Goal: Transaction & Acquisition: Purchase product/service

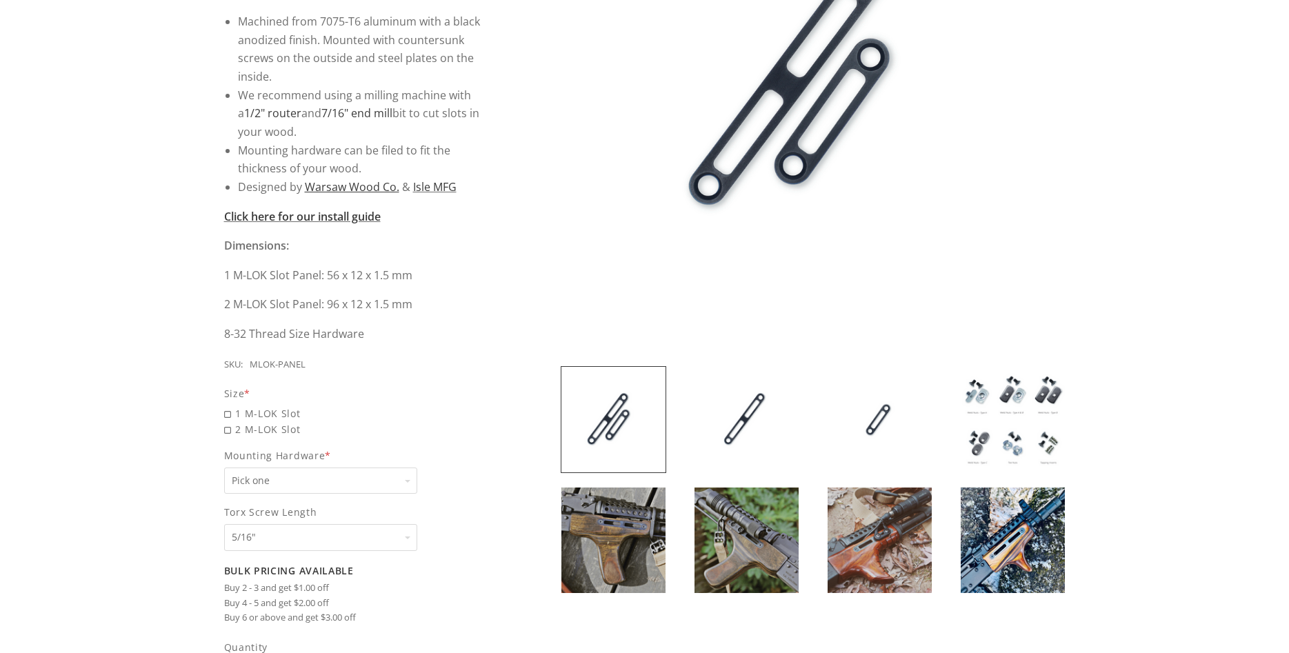
scroll to position [375, 0]
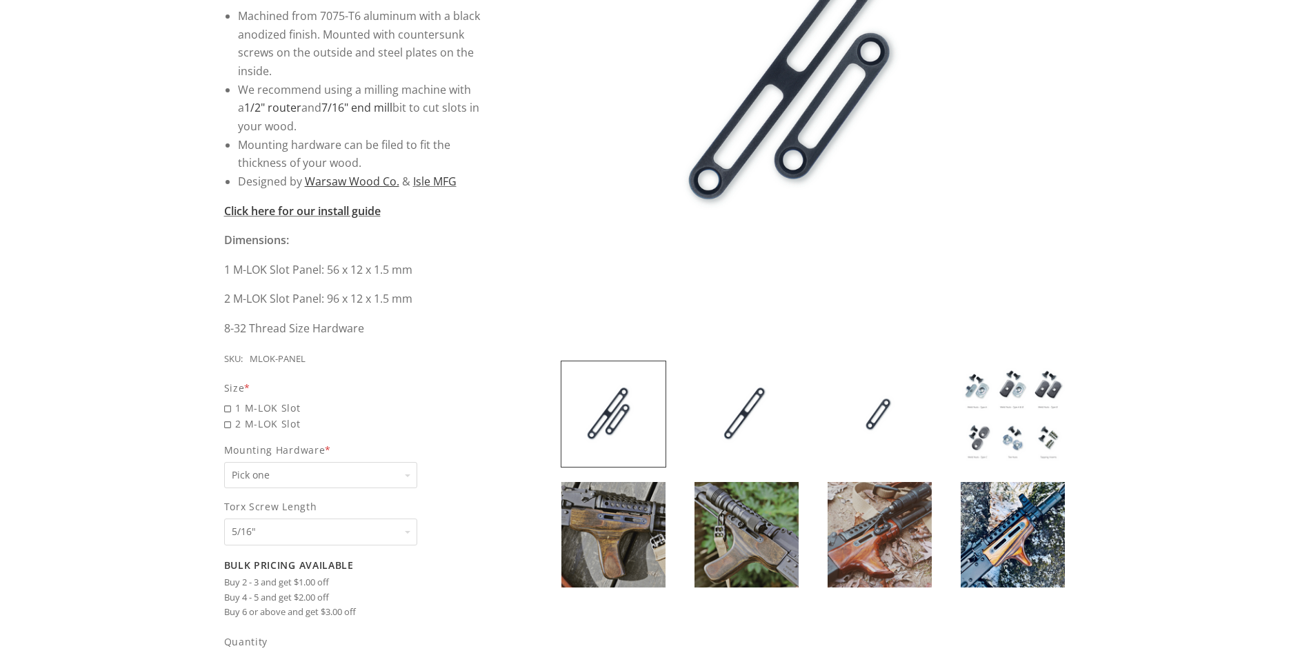
click at [849, 546] on img at bounding box center [880, 535] width 104 height 106
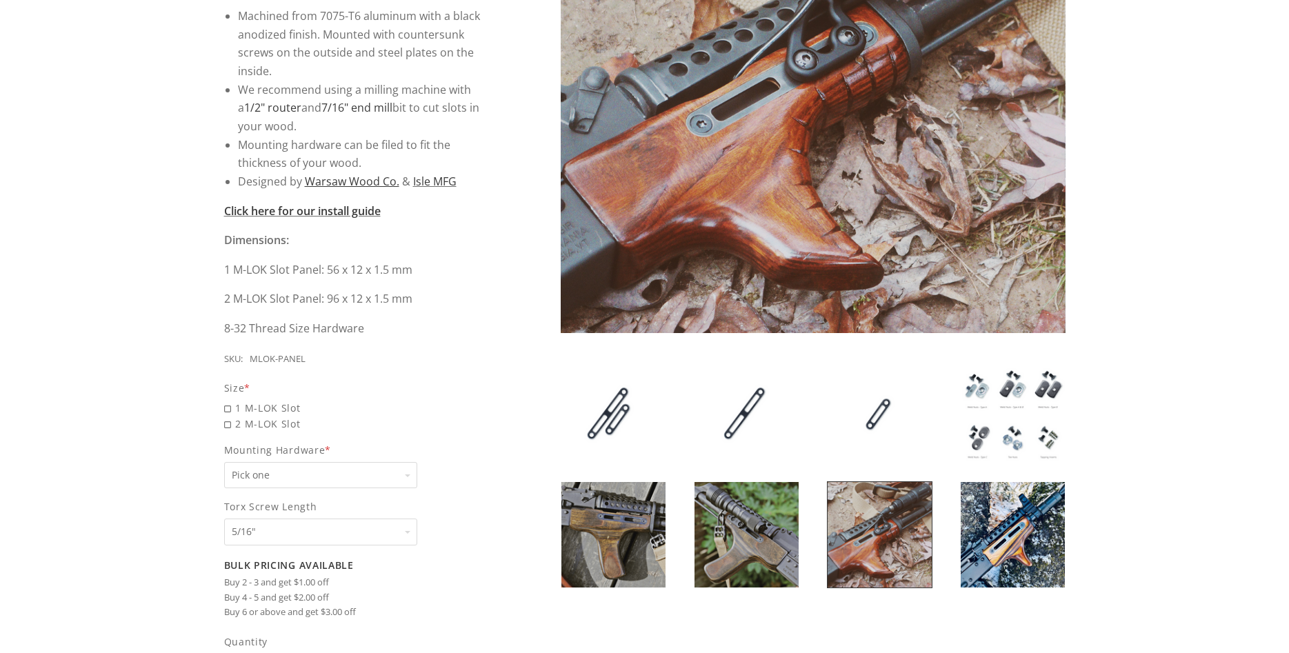
click at [775, 546] on img at bounding box center [747, 535] width 104 height 106
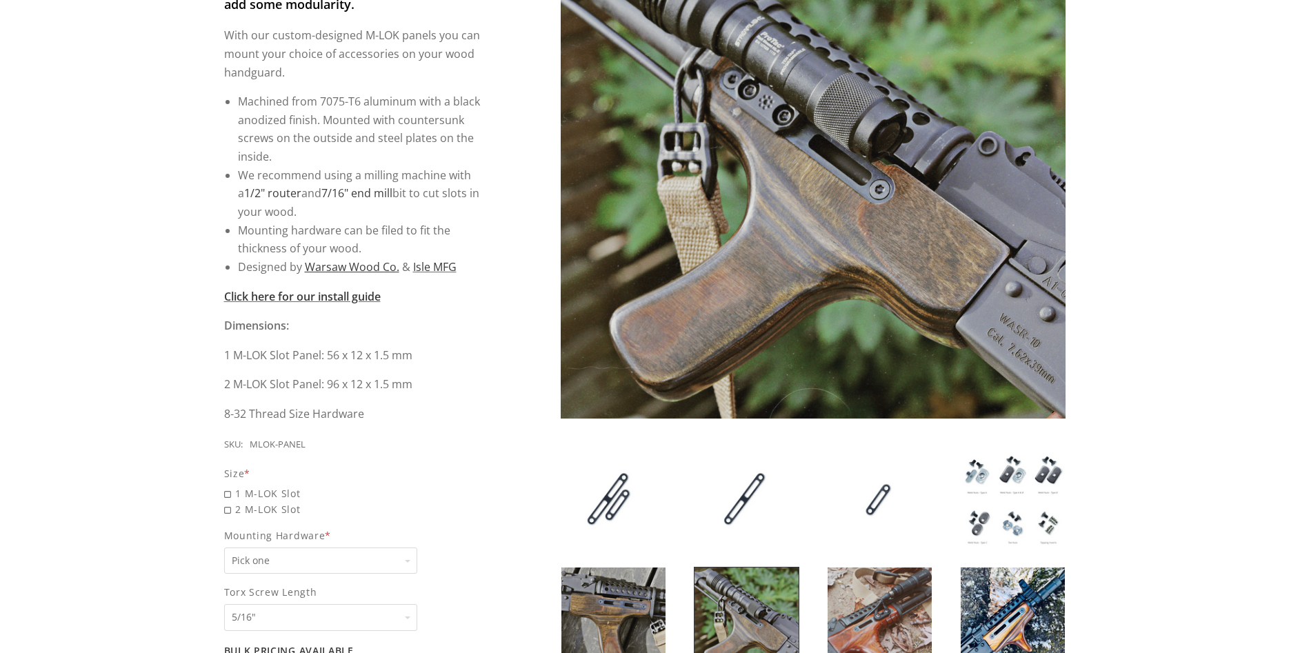
scroll to position [288, 0]
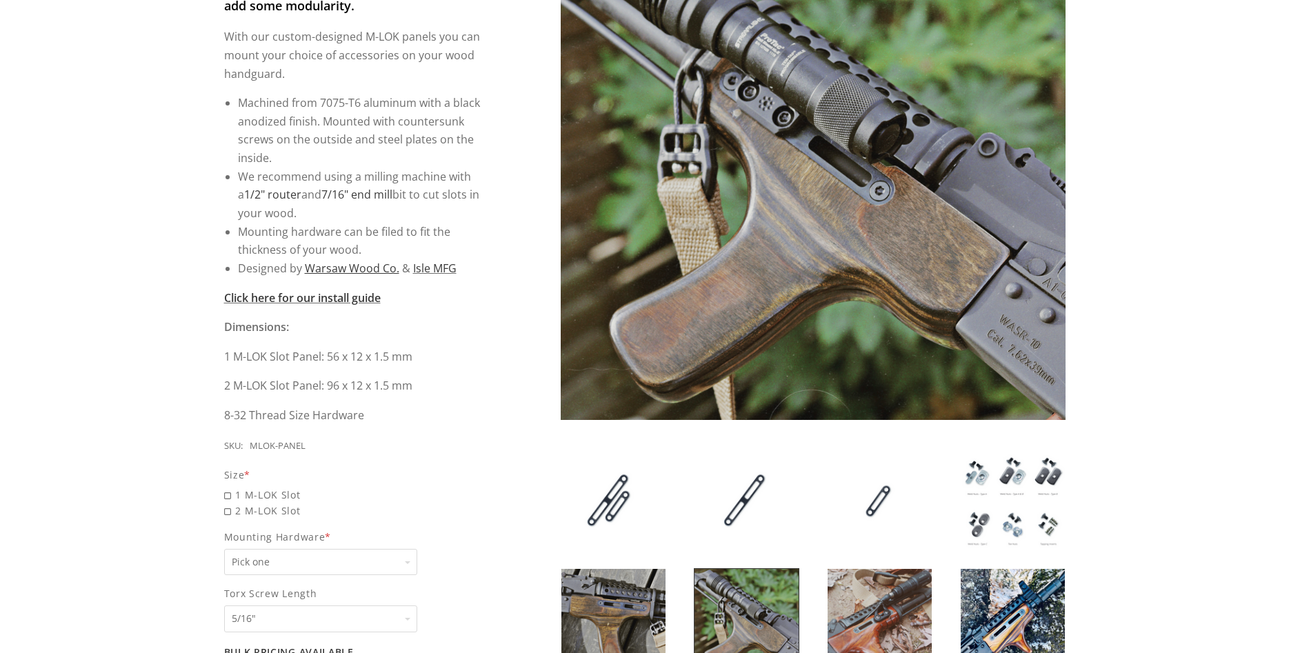
click at [735, 614] on img at bounding box center [747, 622] width 104 height 106
click at [653, 620] on img at bounding box center [614, 622] width 104 height 106
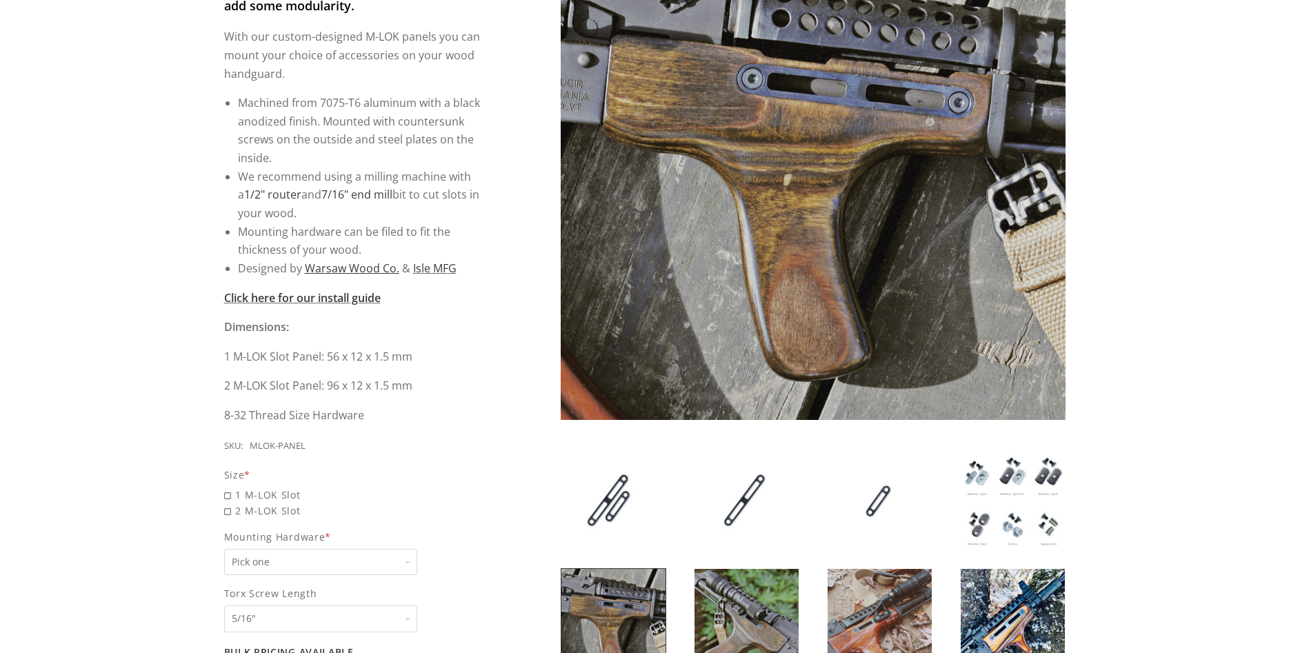
click at [838, 612] on img at bounding box center [880, 622] width 104 height 106
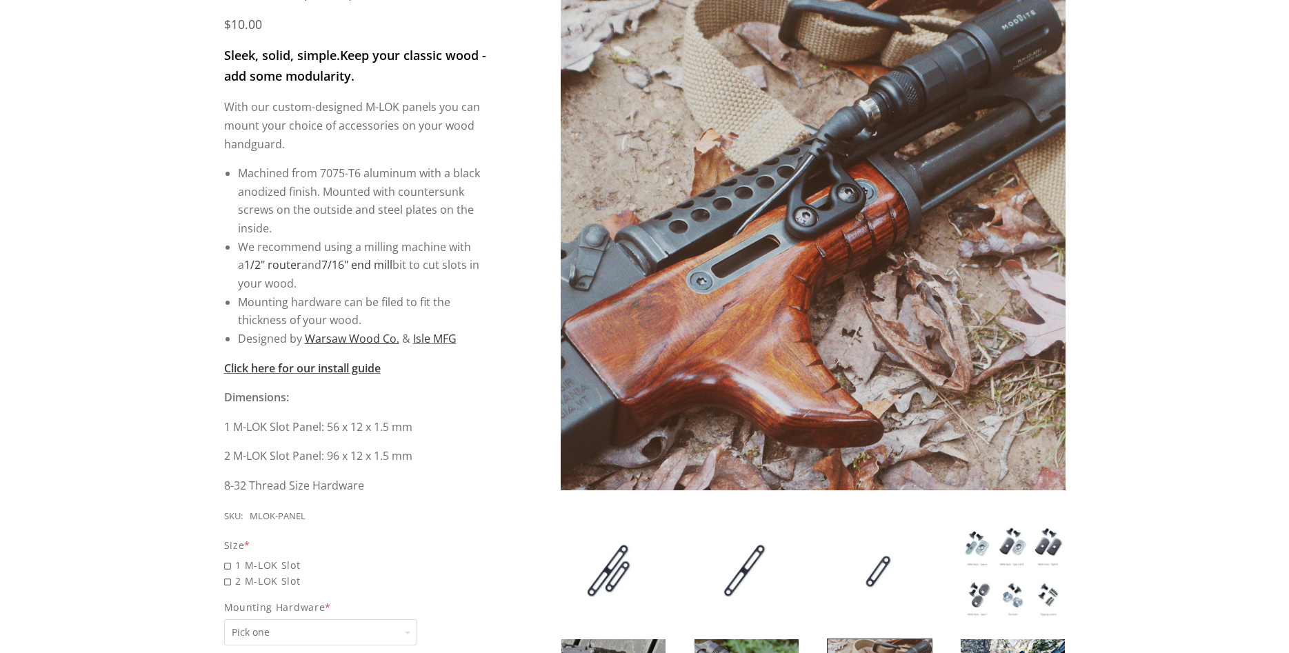
scroll to position [220, 0]
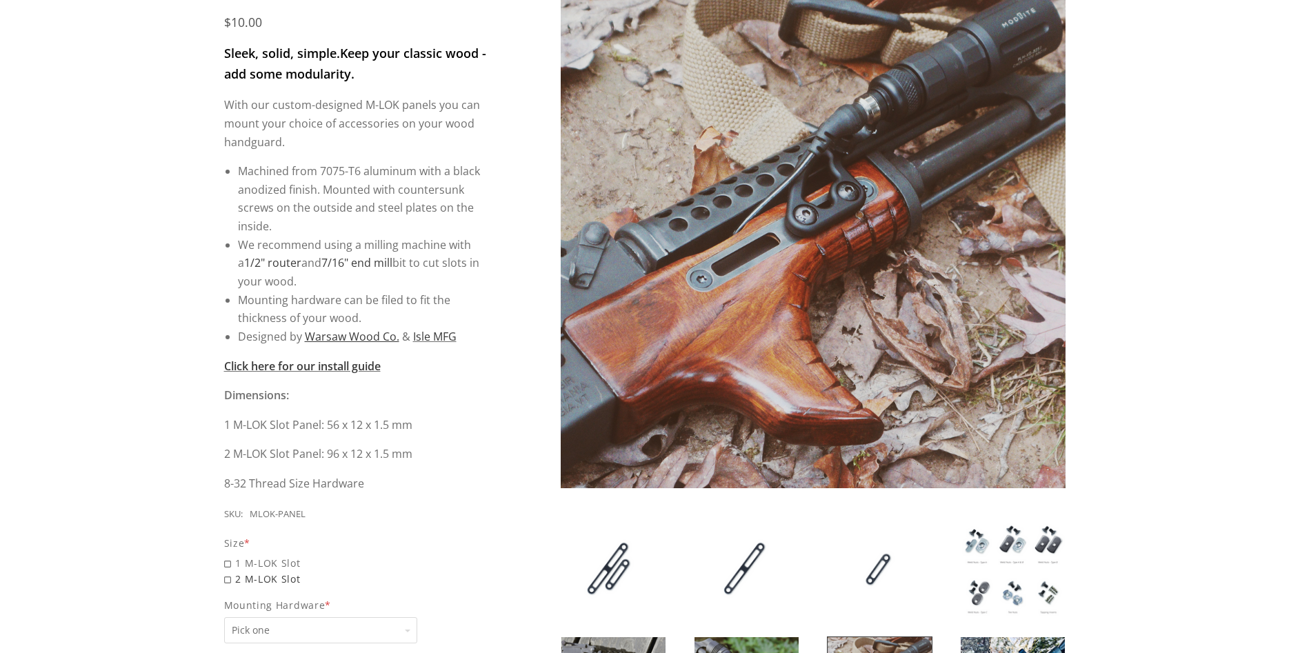
click at [289, 572] on span "2 M-LOK Slot" at bounding box center [356, 579] width 264 height 16
click at [289, 572] on input "2 M-LOK Slot" at bounding box center [320, 571] width 193 height 1
radio input "true"
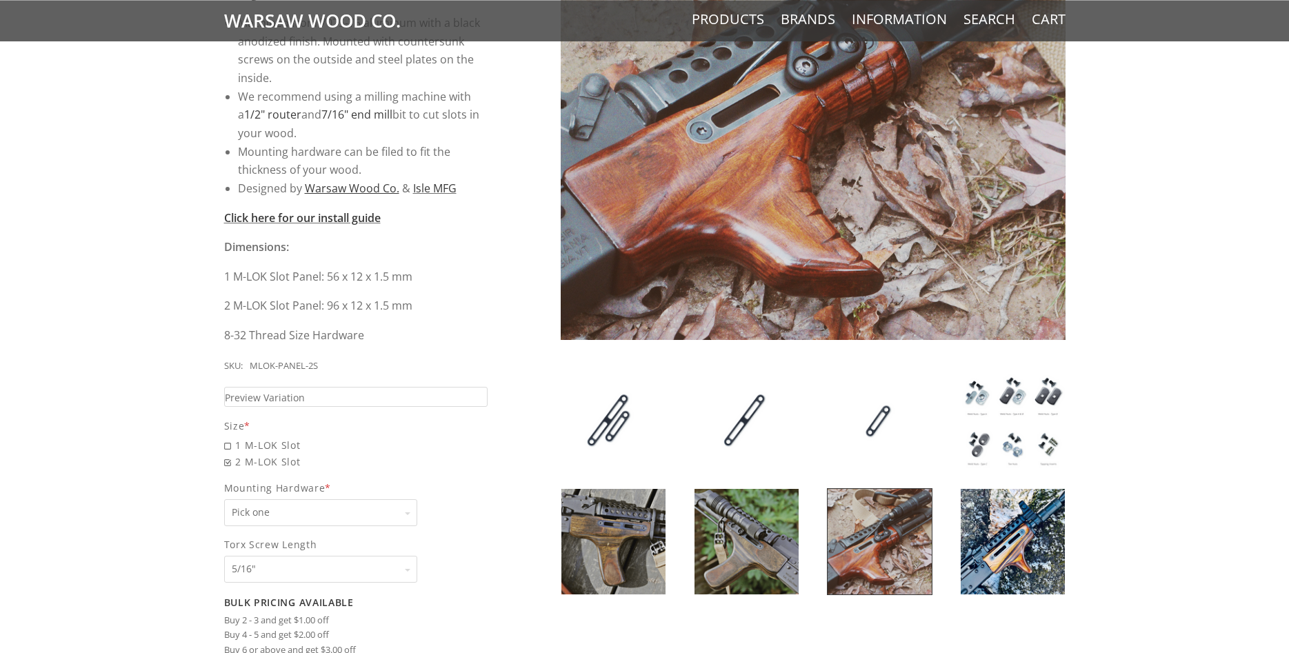
scroll to position [439, 0]
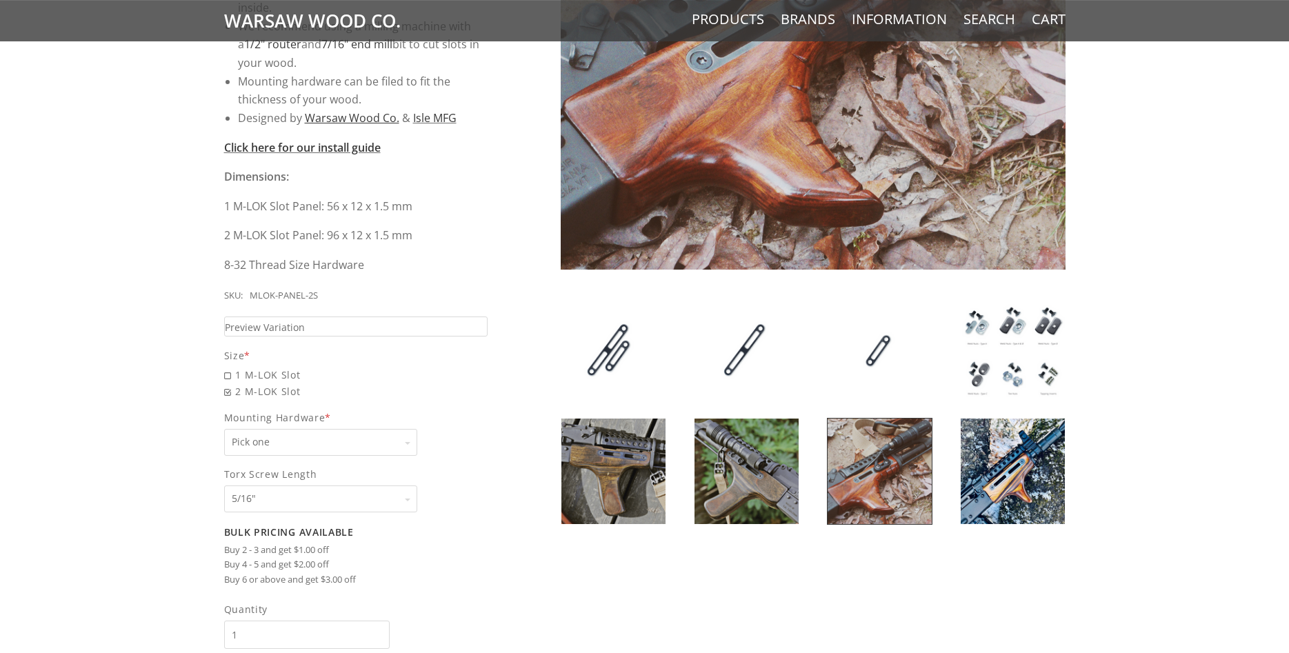
click at [224, 429] on select "Pick one None Weld Nuts - Type A & Torx Screws +$1 Weld Nuts - Type A + B & Tor…" at bounding box center [320, 442] width 193 height 27
select select "830"
click option "Tapping Inserts & Torx Screws +$1" at bounding box center [0, 0] width 0 height 0
click at [224, 486] on select "Pick one 5/16" 3/8" 1/2" 5/8" None" at bounding box center [320, 499] width 193 height 27
click at [404, 501] on select "Pick one 5/16" 3/8" 1/2" 5/8" None" at bounding box center [320, 499] width 193 height 27
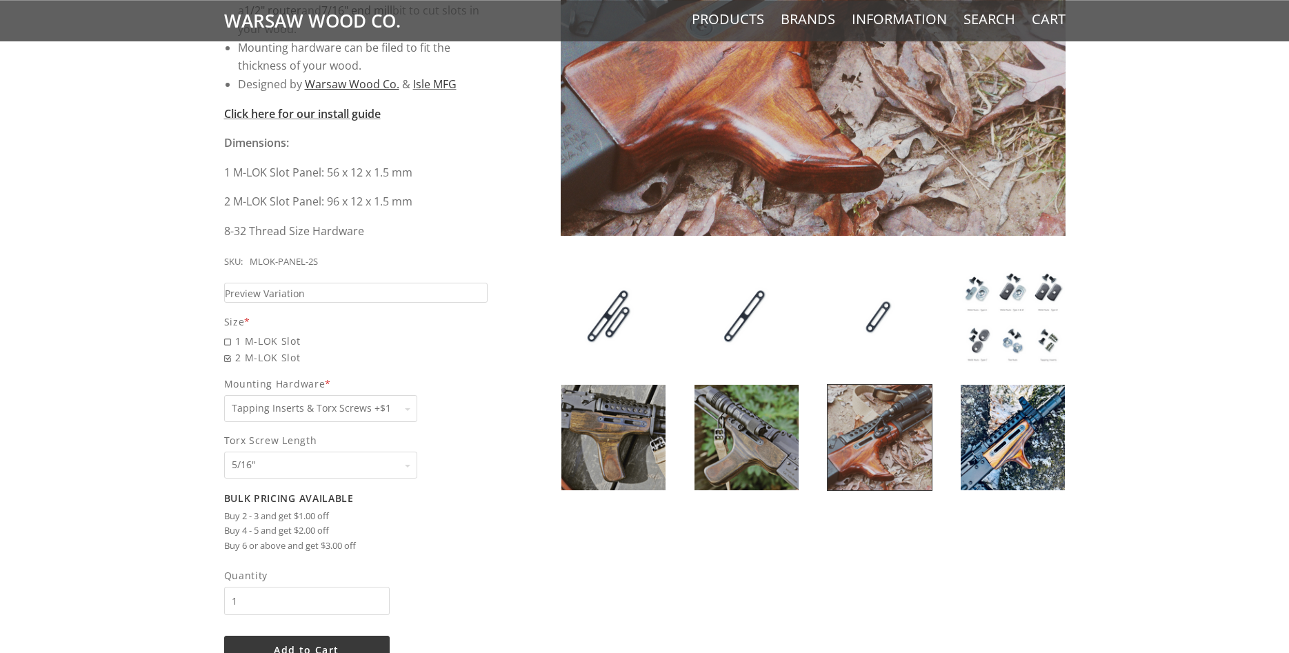
scroll to position [475, 0]
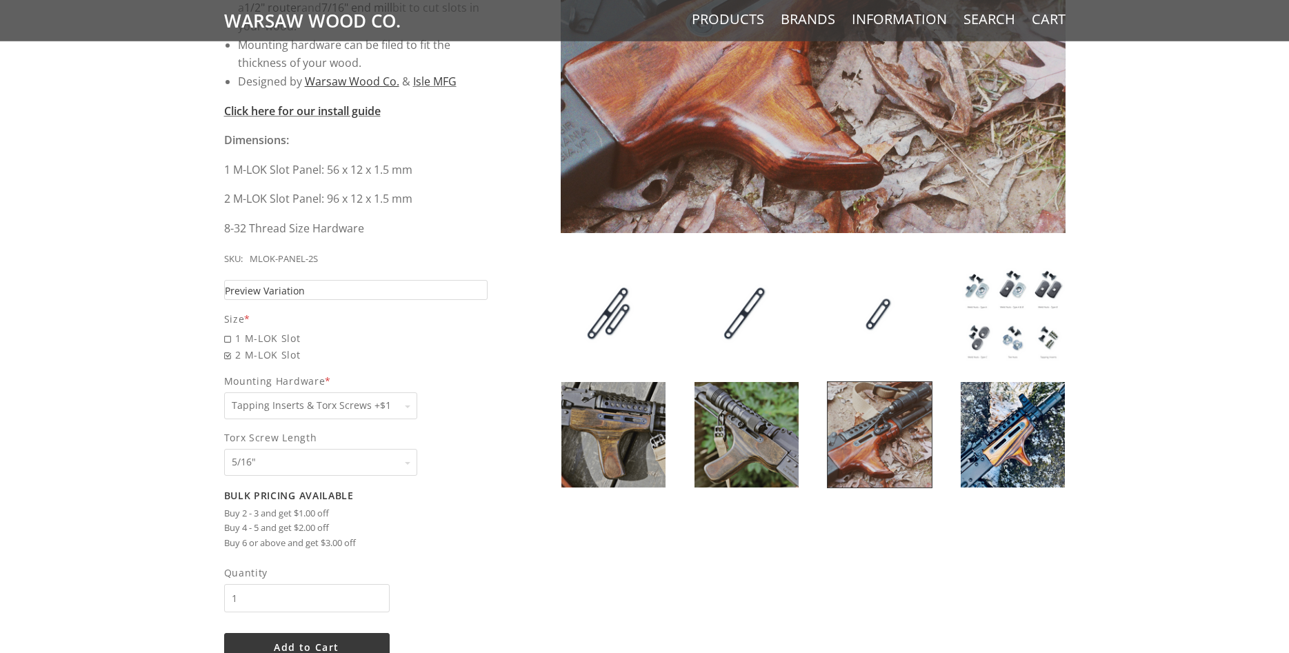
click at [379, 291] on link "Preview Variation" at bounding box center [356, 290] width 264 height 20
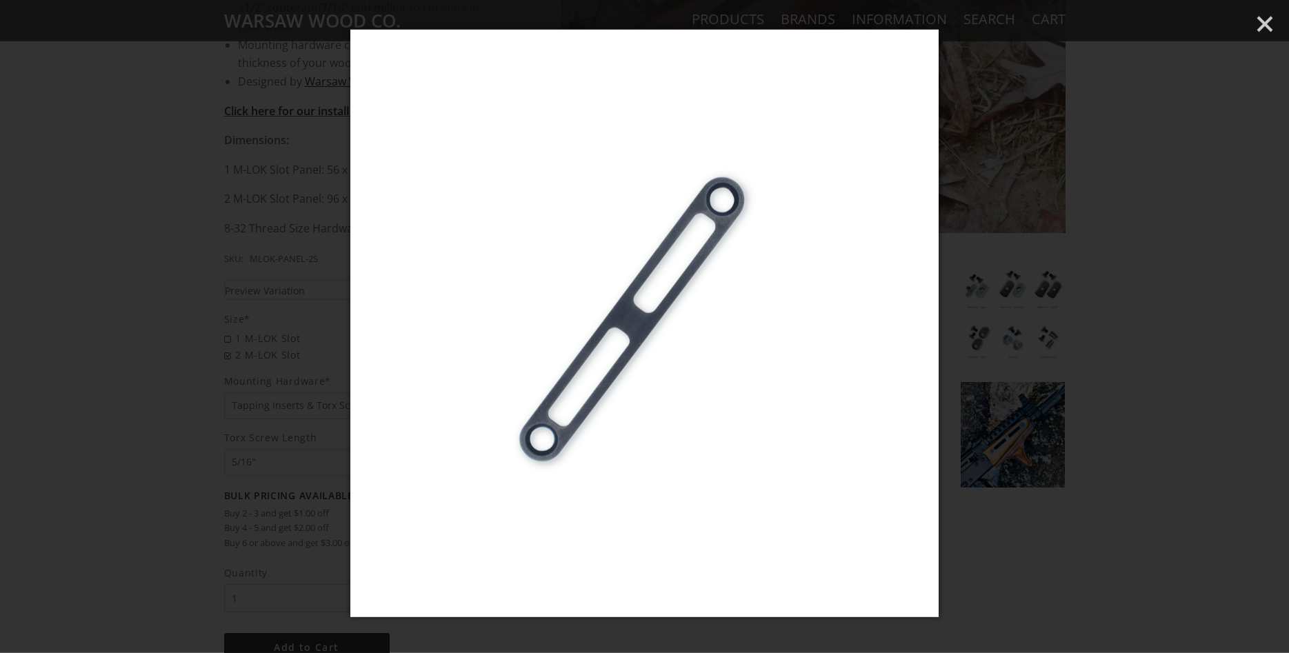
click at [264, 299] on div at bounding box center [644, 326] width 1289 height 653
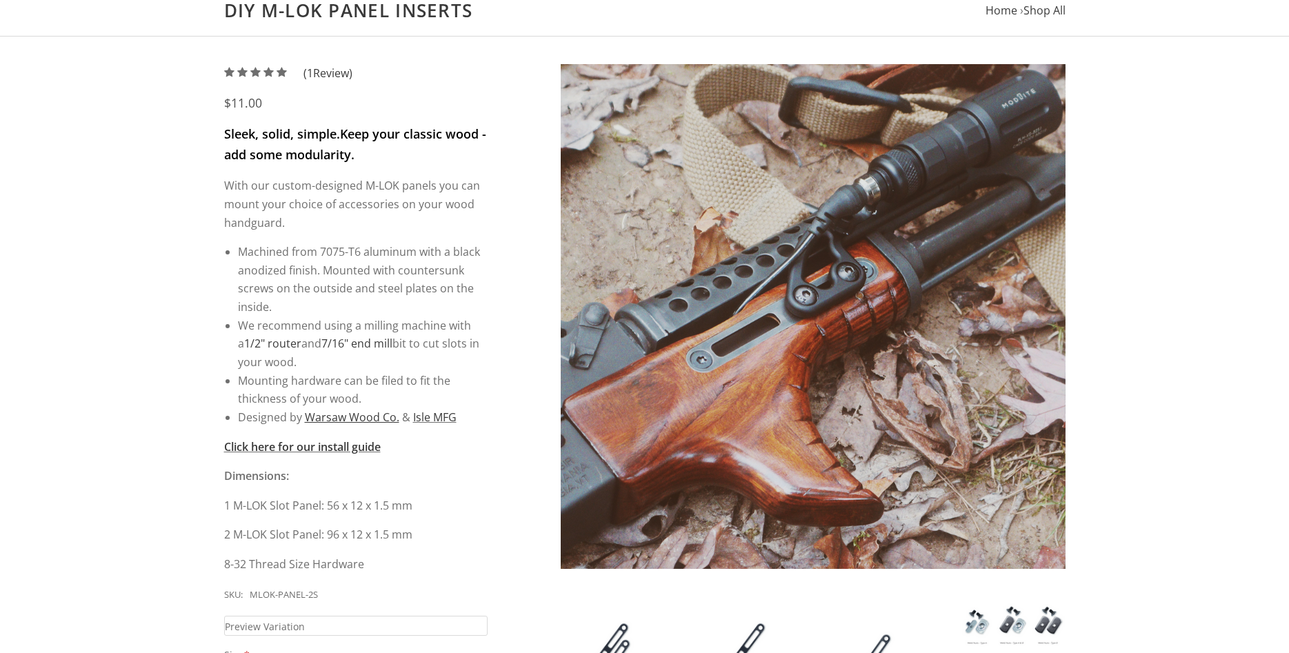
scroll to position [140, 0]
